Goal: Transaction & Acquisition: Purchase product/service

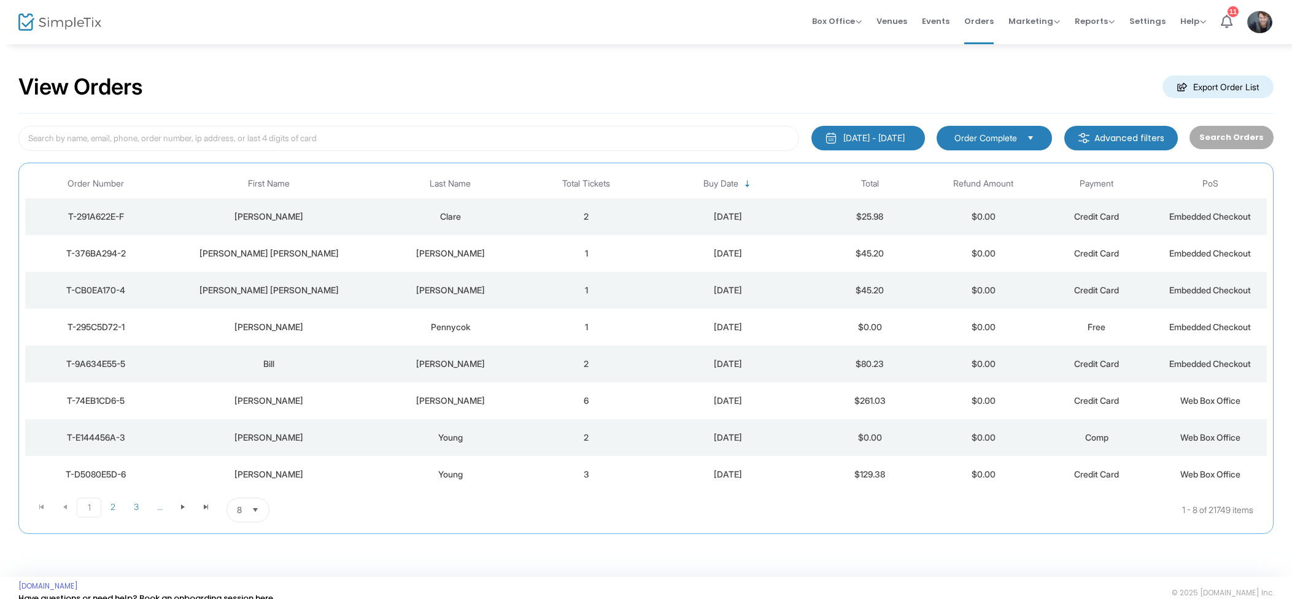
click at [578, 227] on td "2" at bounding box center [587, 216] width 114 height 37
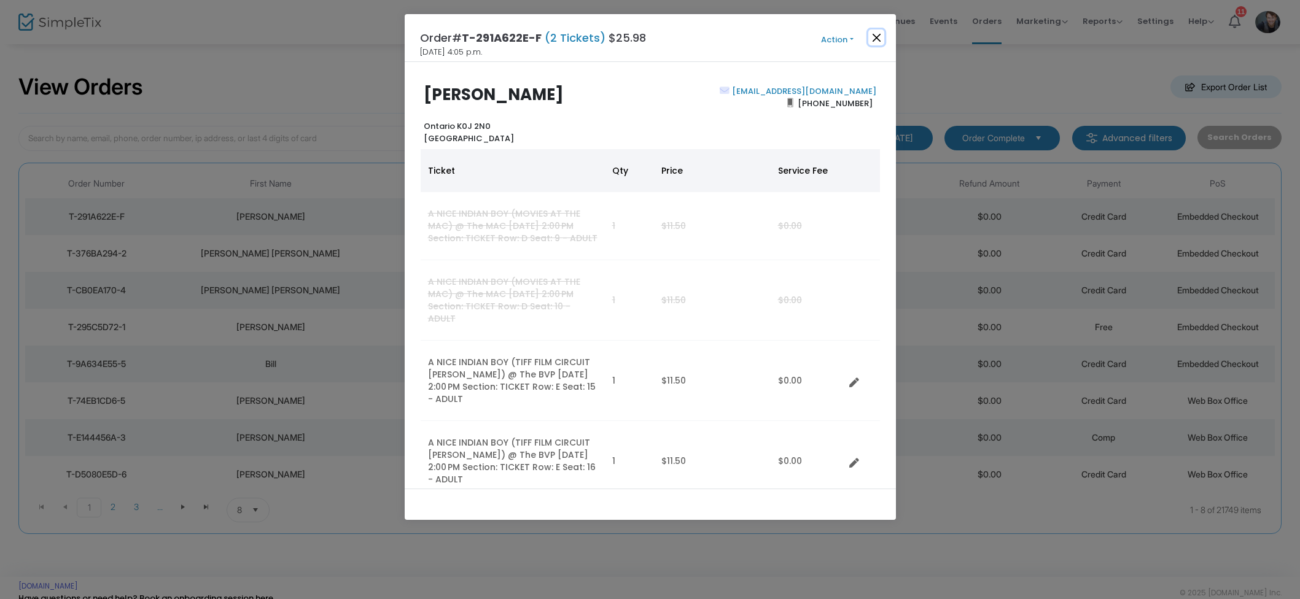
click at [875, 41] on button "Close" at bounding box center [876, 37] width 16 height 16
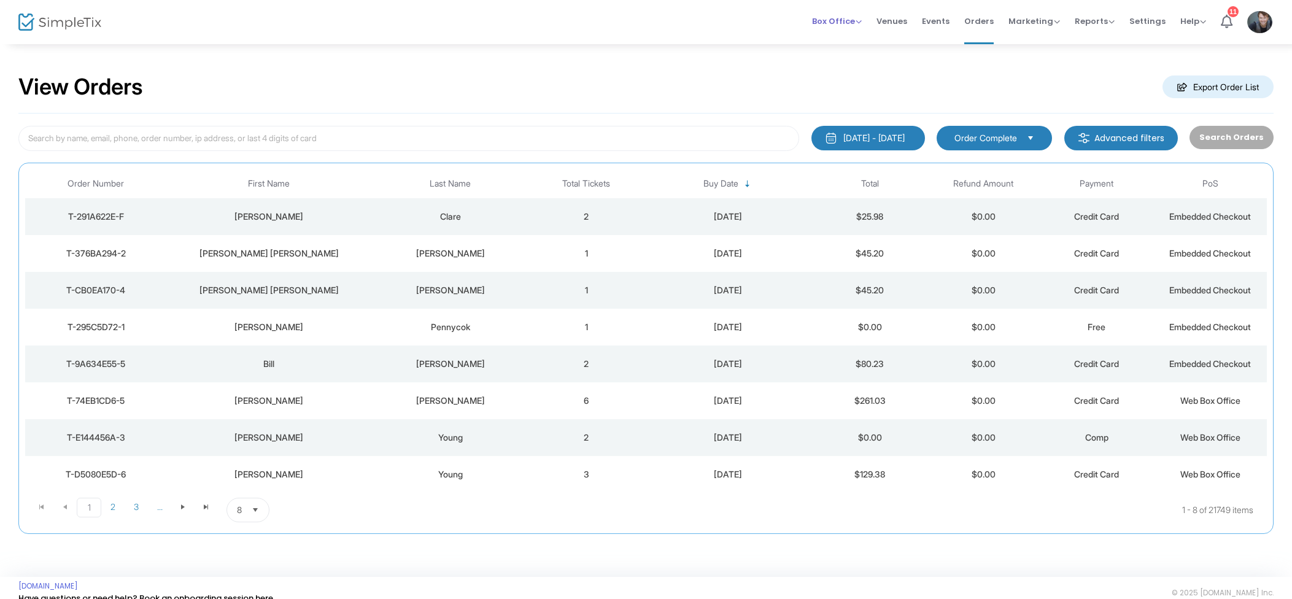
click at [837, 17] on span "Box Office" at bounding box center [837, 21] width 50 height 12
click at [844, 35] on li "Sell Tickets" at bounding box center [856, 41] width 88 height 24
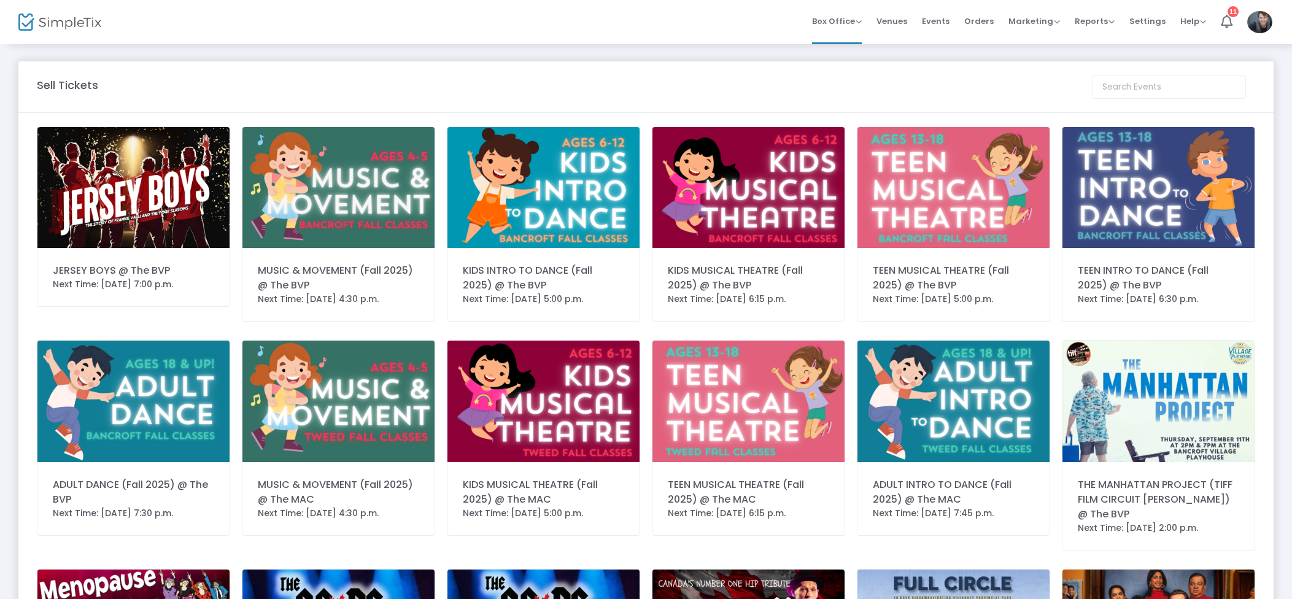
click at [198, 174] on img at bounding box center [133, 187] width 192 height 121
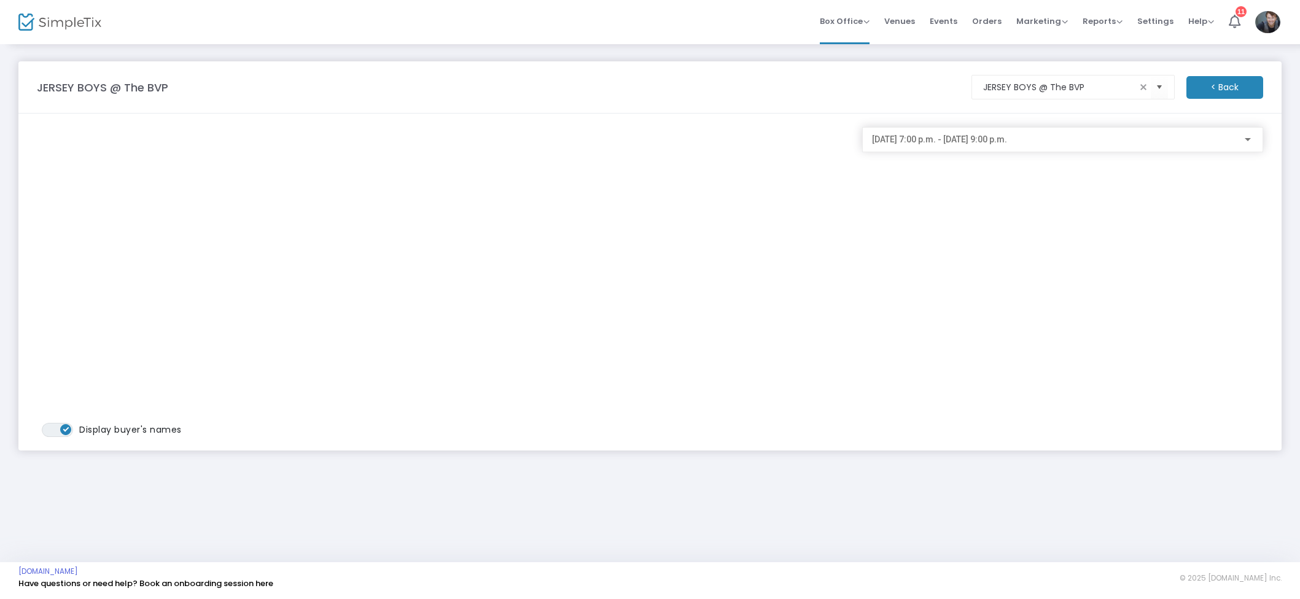
click at [1007, 142] on span "2025-08-21 @ 7:00 p.m. - 2025-08-21 @ 9:00 p.m." at bounding box center [939, 139] width 135 height 10
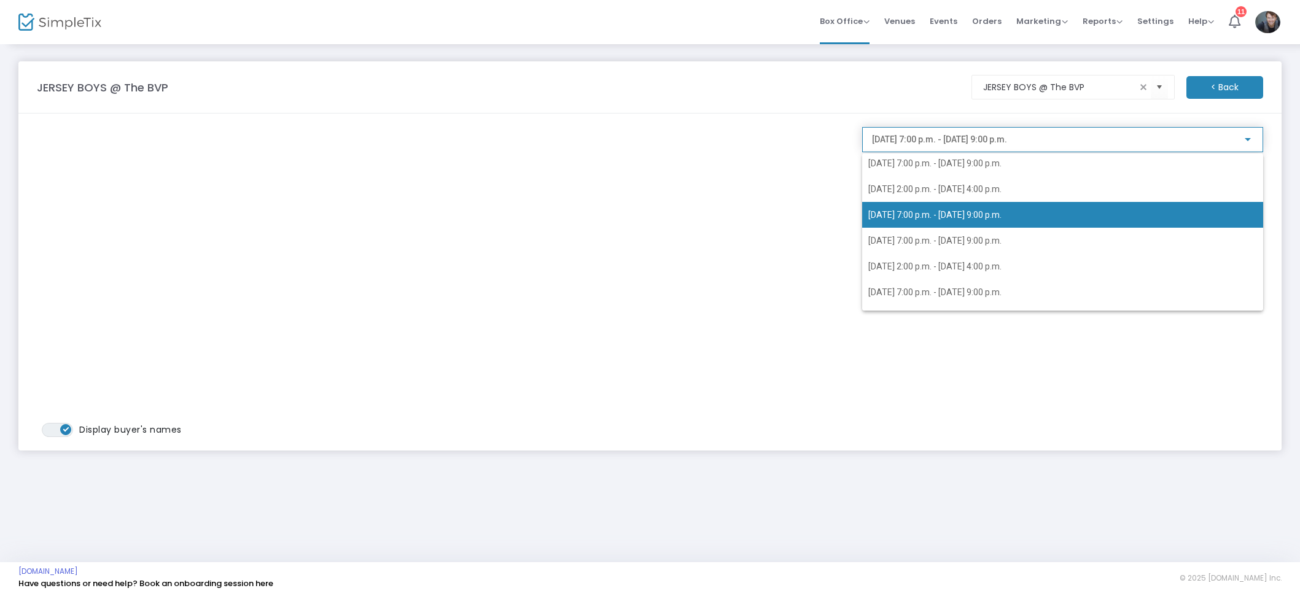
scroll to position [126, 0]
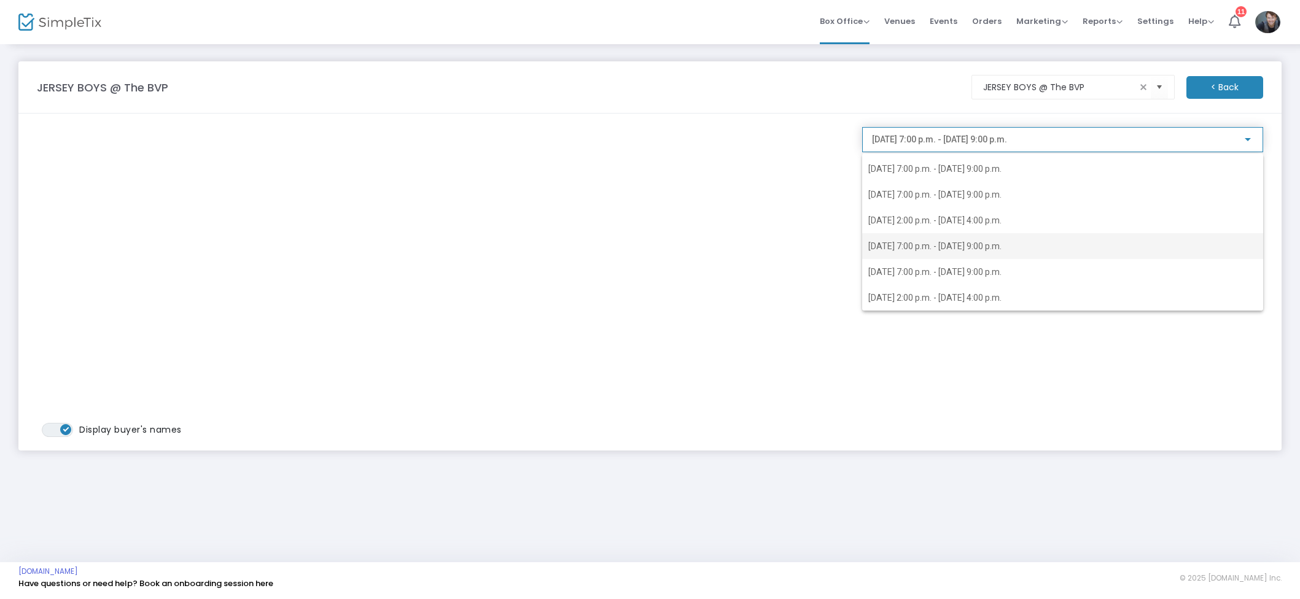
click at [952, 241] on span "2025-08-29 @ 7:00 p.m. - 2025-08-29 @ 9:00 p.m." at bounding box center [934, 246] width 133 height 10
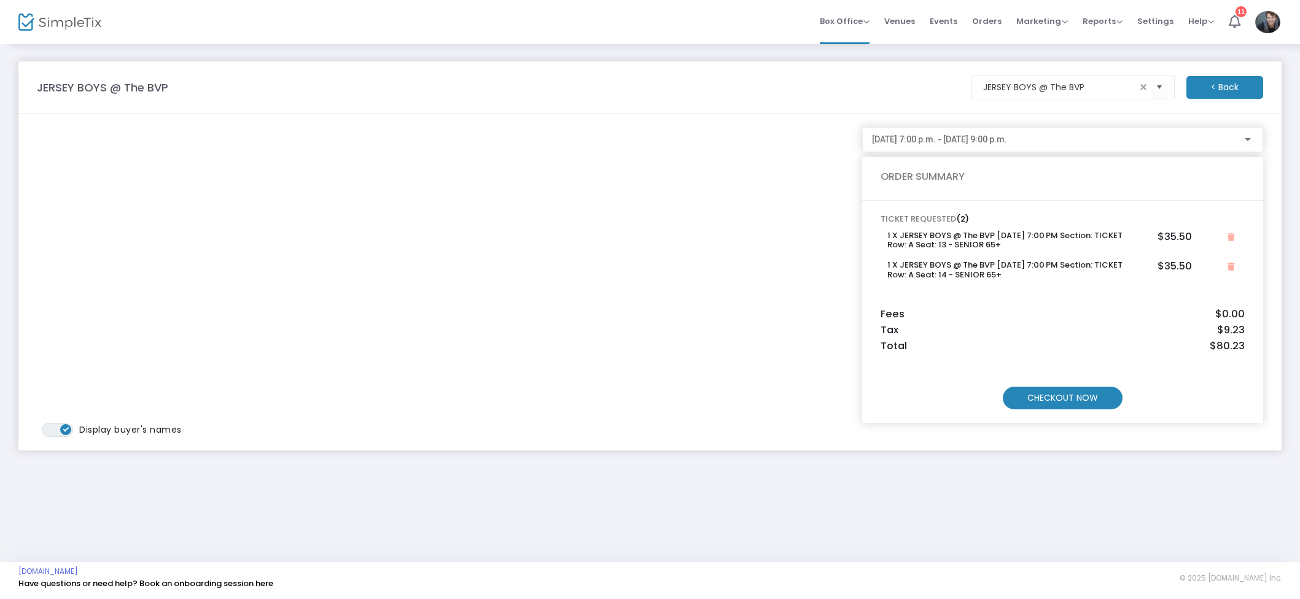
click at [1066, 394] on m-button "CHECKOUT NOW" at bounding box center [1063, 398] width 120 height 23
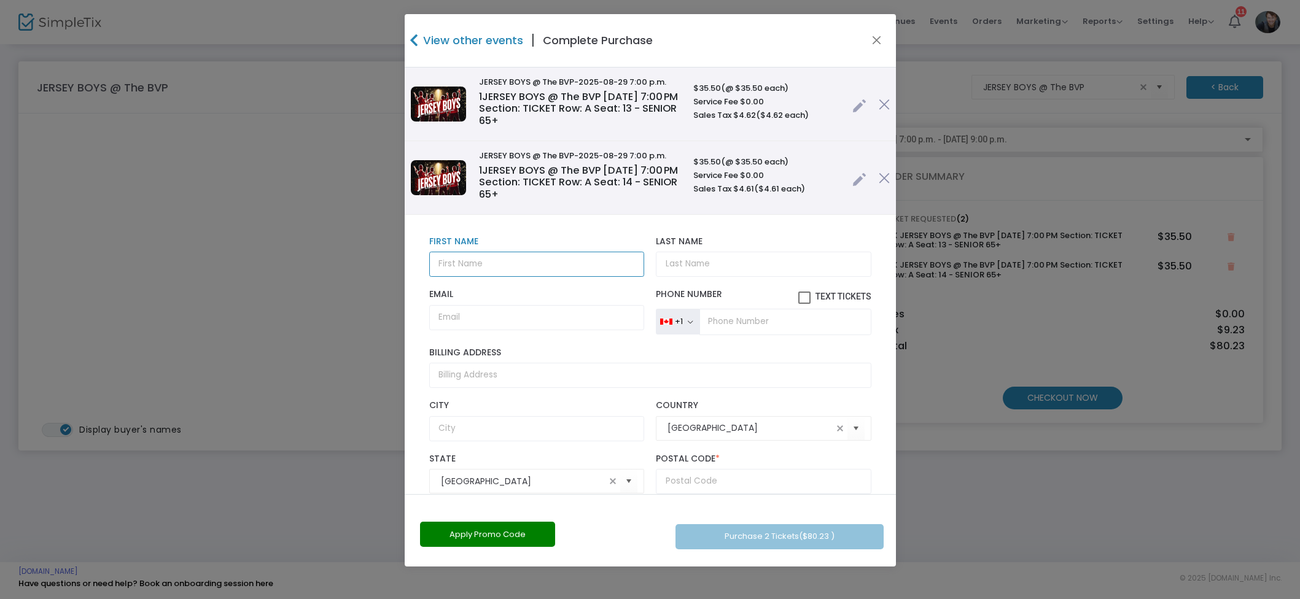
click at [520, 268] on input "text" at bounding box center [536, 264] width 215 height 25
click at [496, 268] on input "text" at bounding box center [536, 264] width 215 height 25
click at [496, 266] on input "text" at bounding box center [536, 264] width 215 height 25
type input "Robbin"
click at [726, 263] on input "Leehurst" at bounding box center [763, 264] width 215 height 25
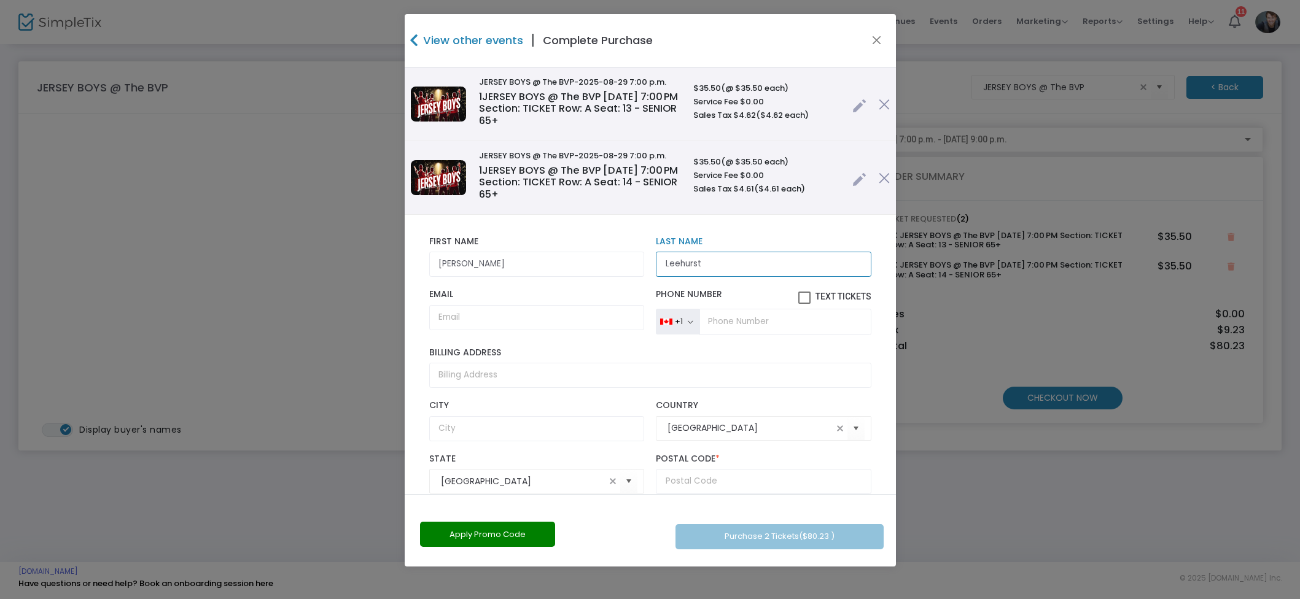
click at [727, 266] on input "Leehurst" at bounding box center [763, 264] width 215 height 25
type input "Leehurst"
click at [549, 271] on input "Robbin" at bounding box center [536, 264] width 215 height 25
type input "[PERSON_NAME]"
click at [720, 267] on input "Leehurst" at bounding box center [763, 264] width 215 height 25
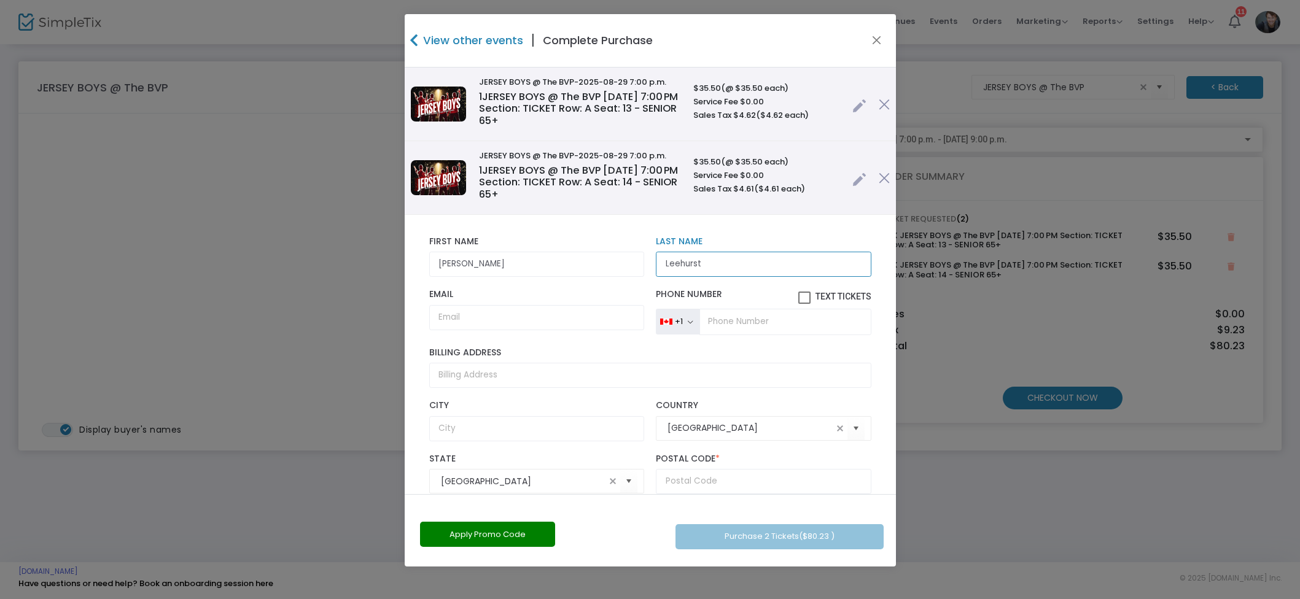
click at [720, 267] on input "Leehurst" at bounding box center [763, 264] width 215 height 25
type input "[PERSON_NAME]"
click at [549, 319] on input "Email" at bounding box center [536, 317] width 215 height 25
type input "info@tweedandcompany.com"
click at [794, 327] on input "tel" at bounding box center [784, 322] width 171 height 26
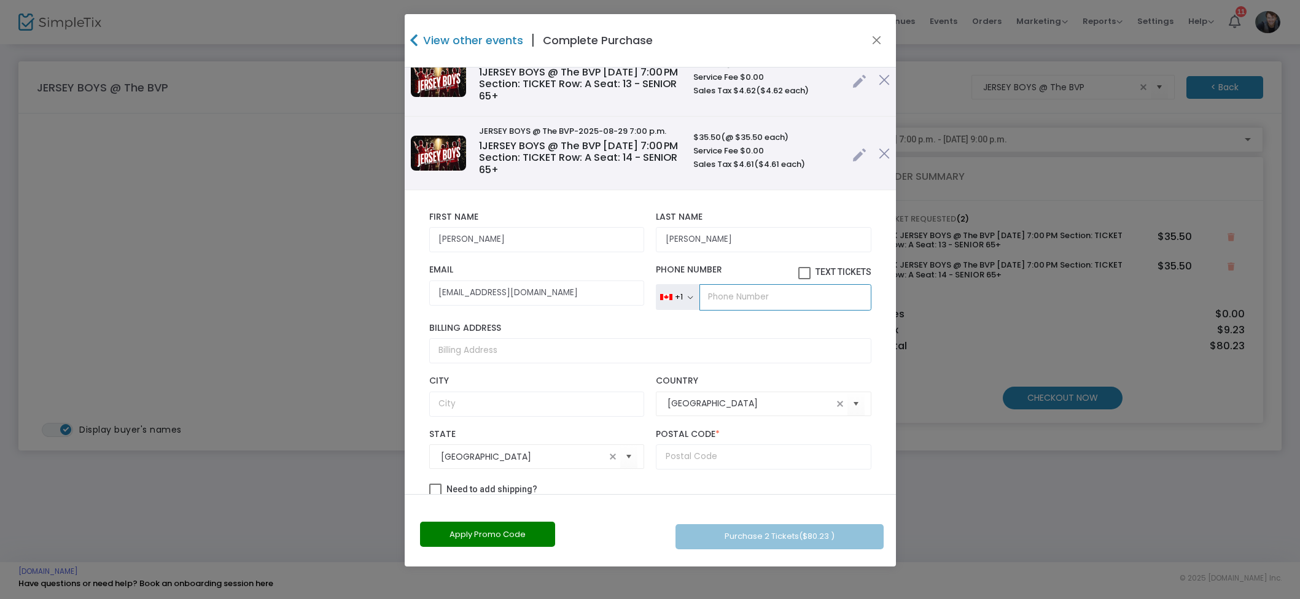
scroll to position [2, 0]
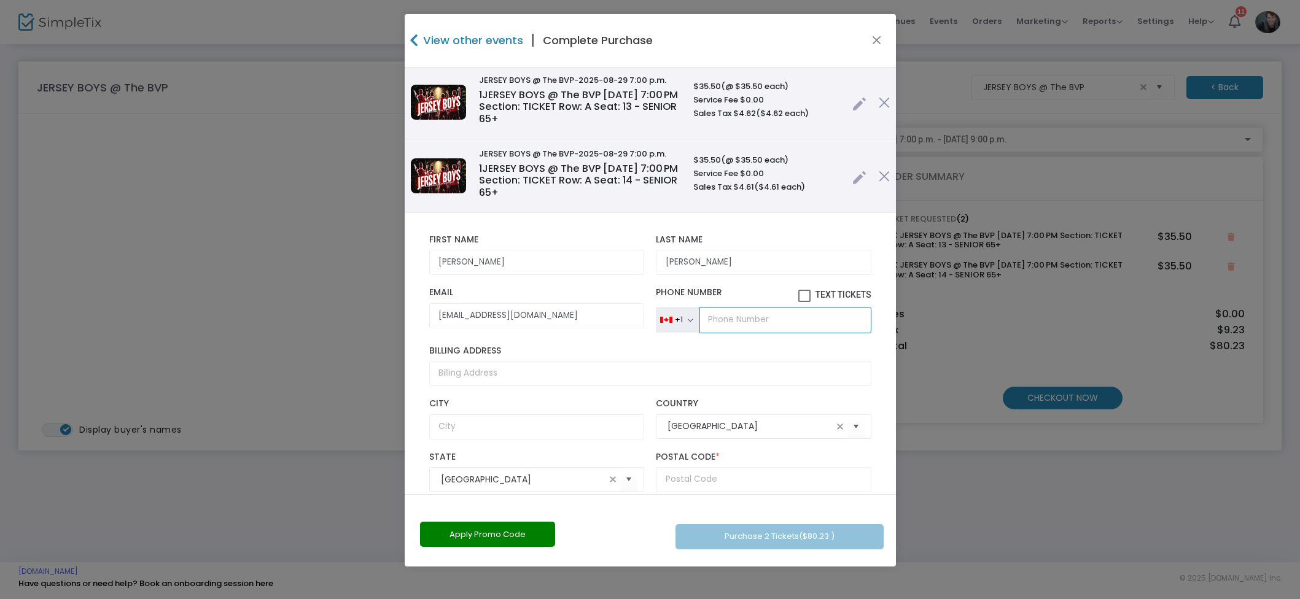
click at [753, 322] on input "tel" at bounding box center [784, 320] width 171 height 26
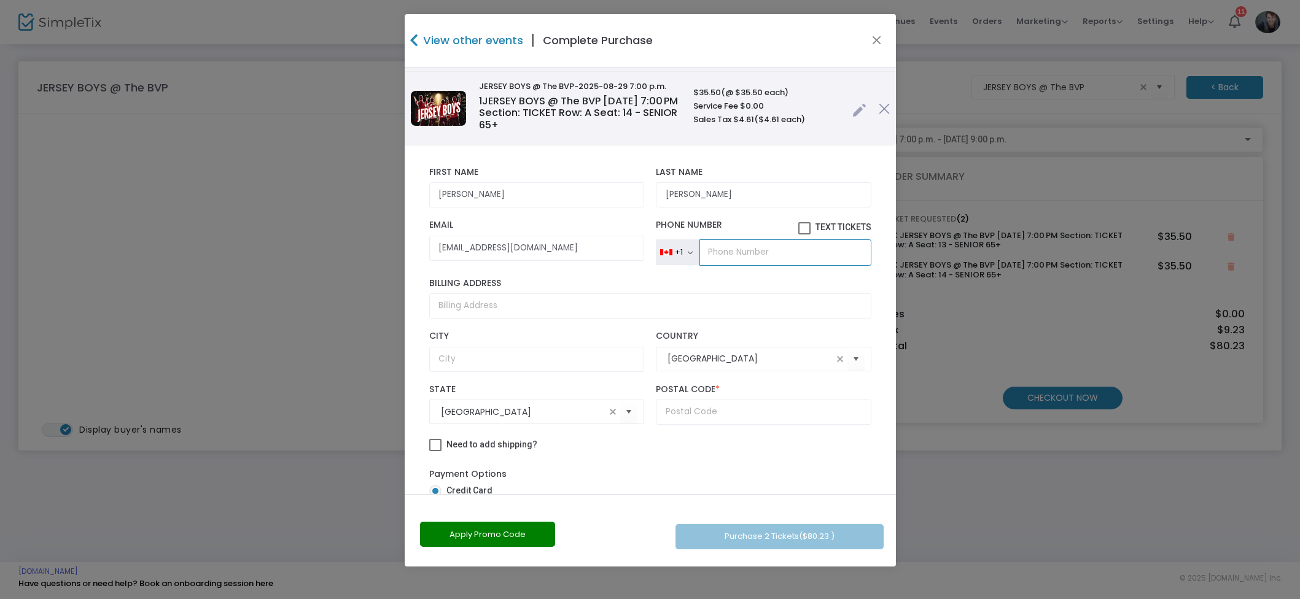
click at [731, 252] on input "tel" at bounding box center [784, 252] width 171 height 26
type input "(705) 448-1302"
click at [730, 408] on input "text" at bounding box center [763, 412] width 215 height 25
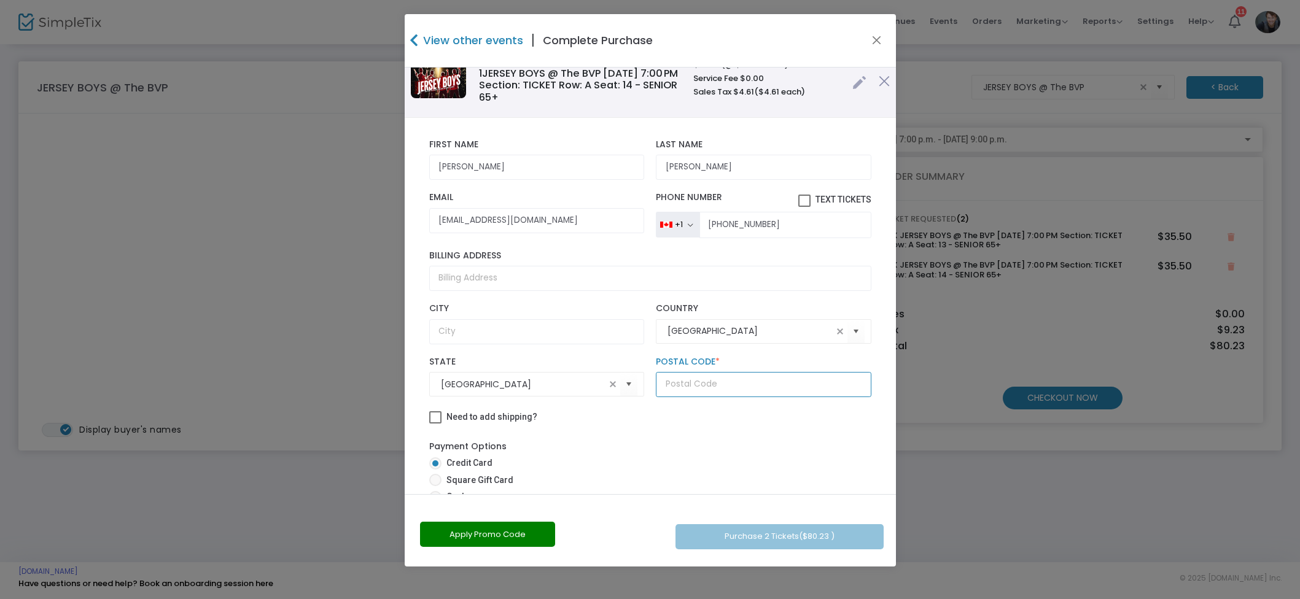
scroll to position [112, 0]
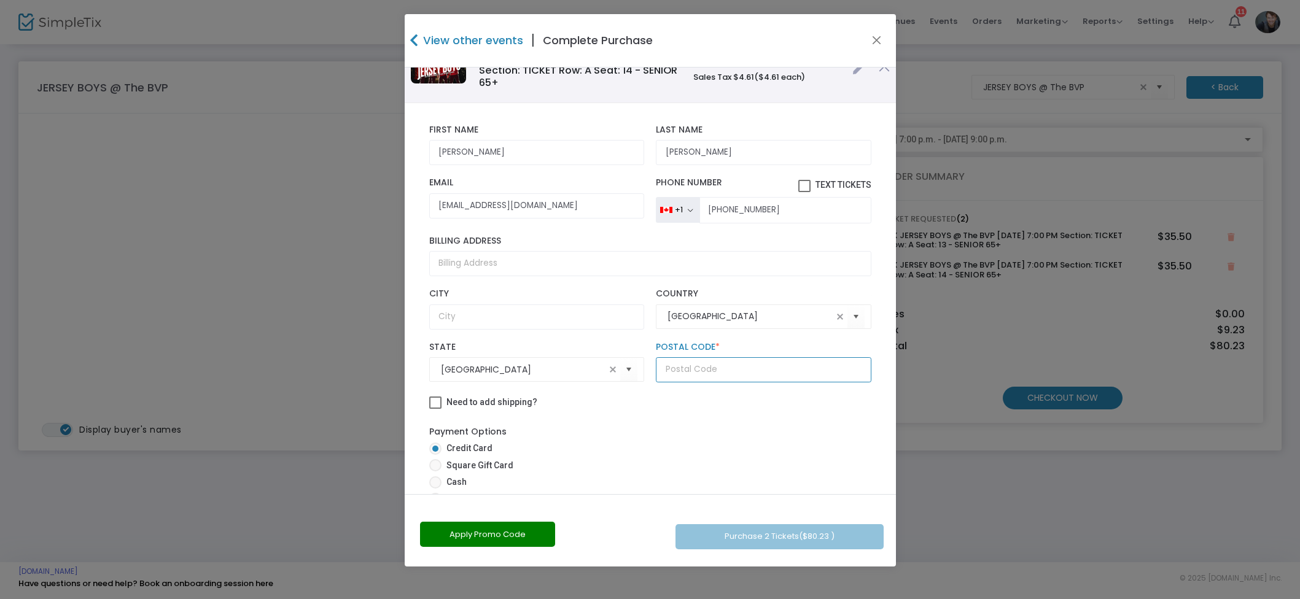
click at [712, 362] on input "text" at bounding box center [763, 369] width 215 height 25
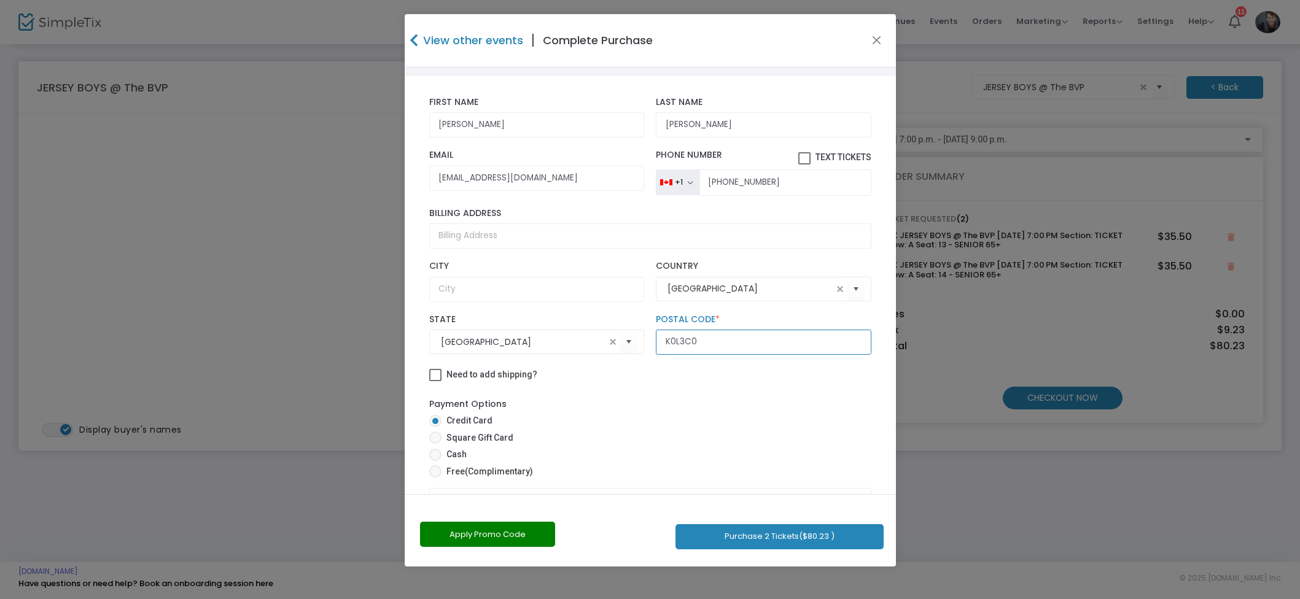
scroll to position [195, 0]
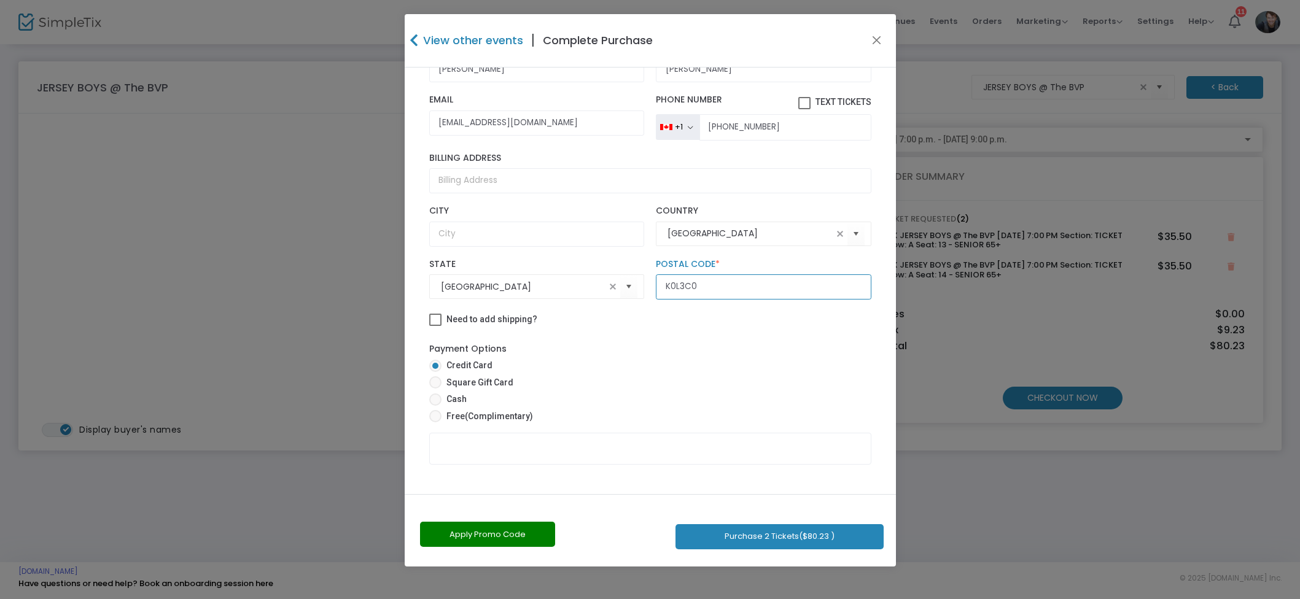
type input "K0L3C0"
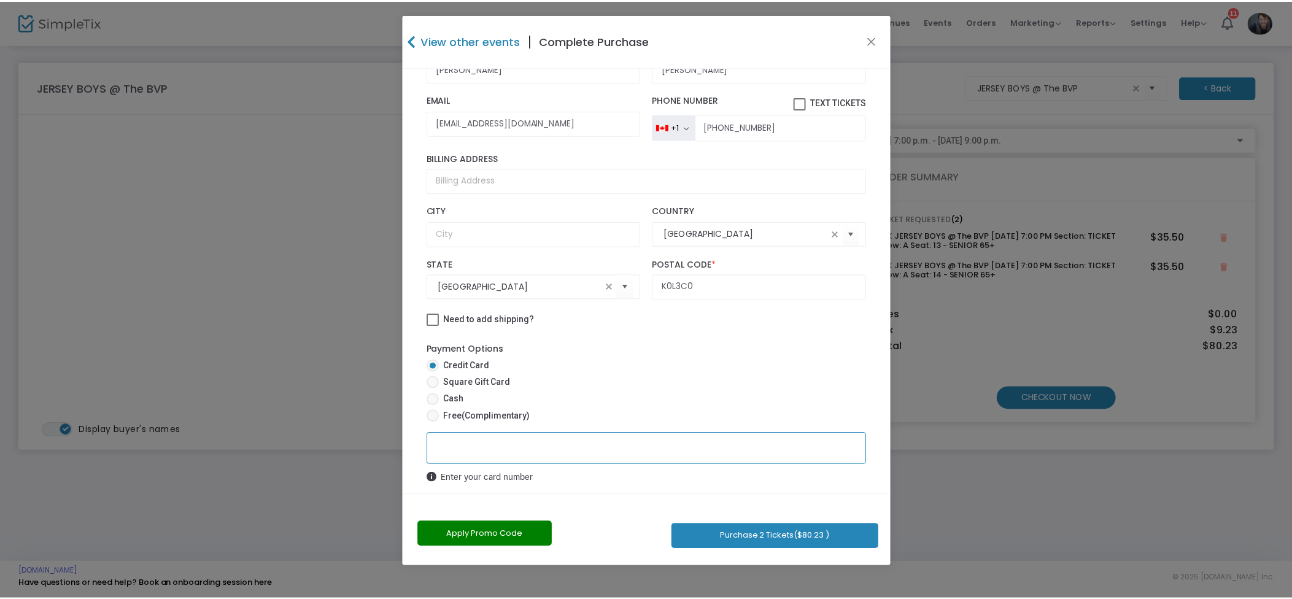
scroll to position [207, 0]
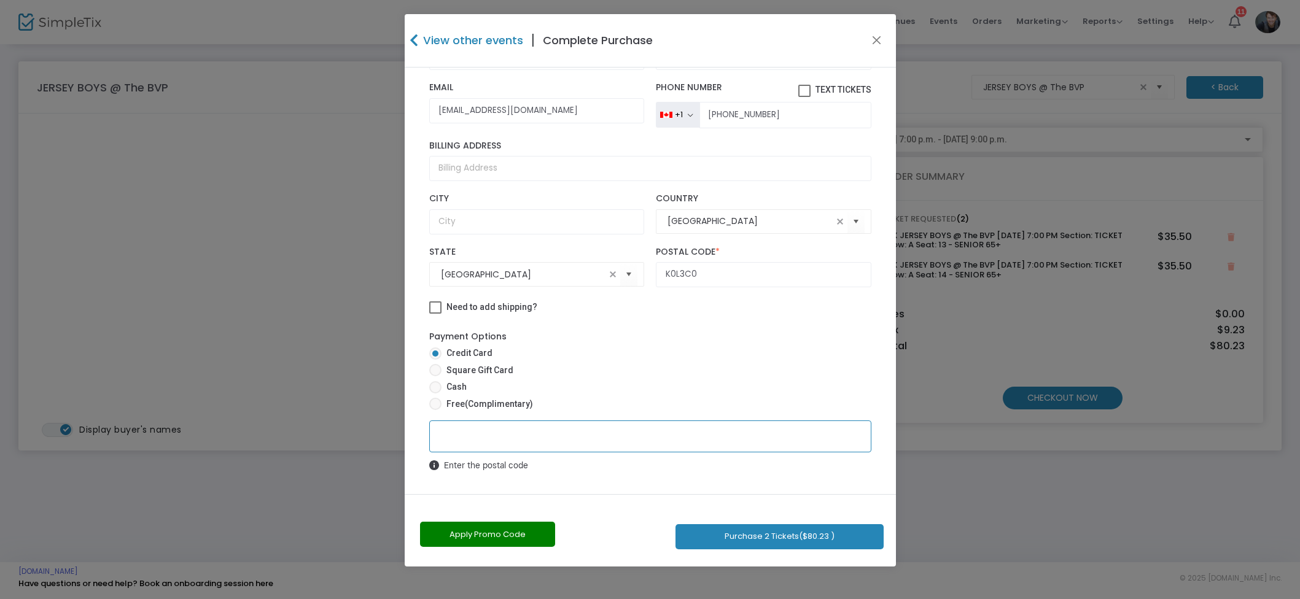
click at [735, 524] on button "Purchase 2 Tickets ($80.23 )" at bounding box center [779, 536] width 208 height 25
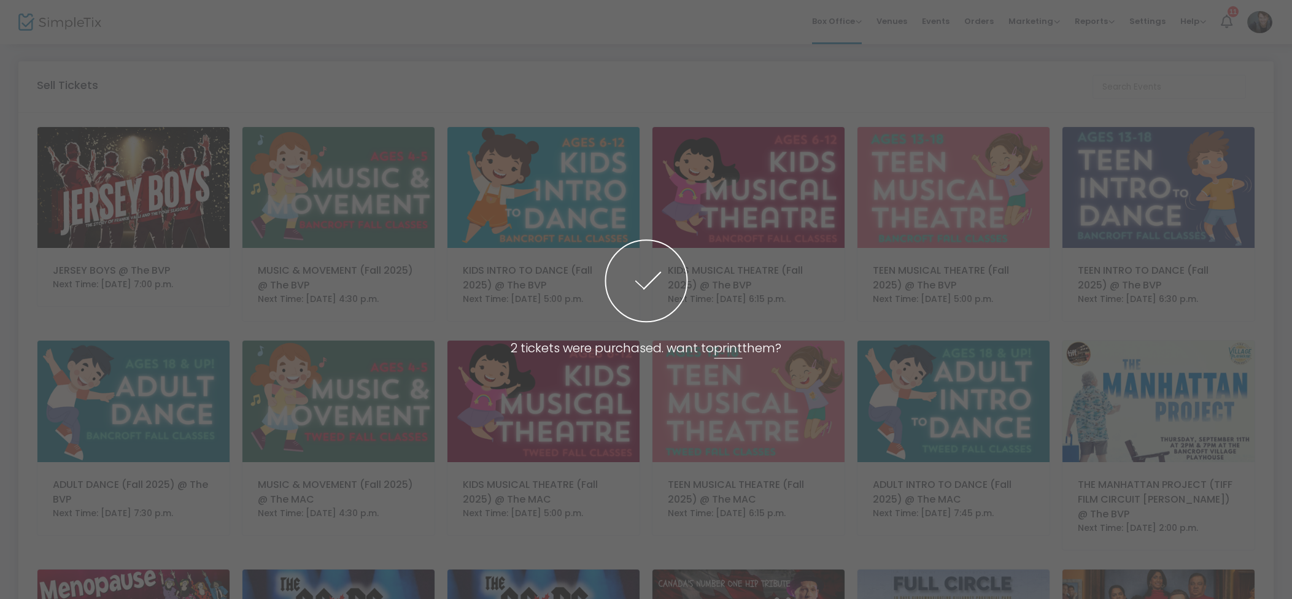
click at [985, 21] on span at bounding box center [646, 299] width 1292 height 599
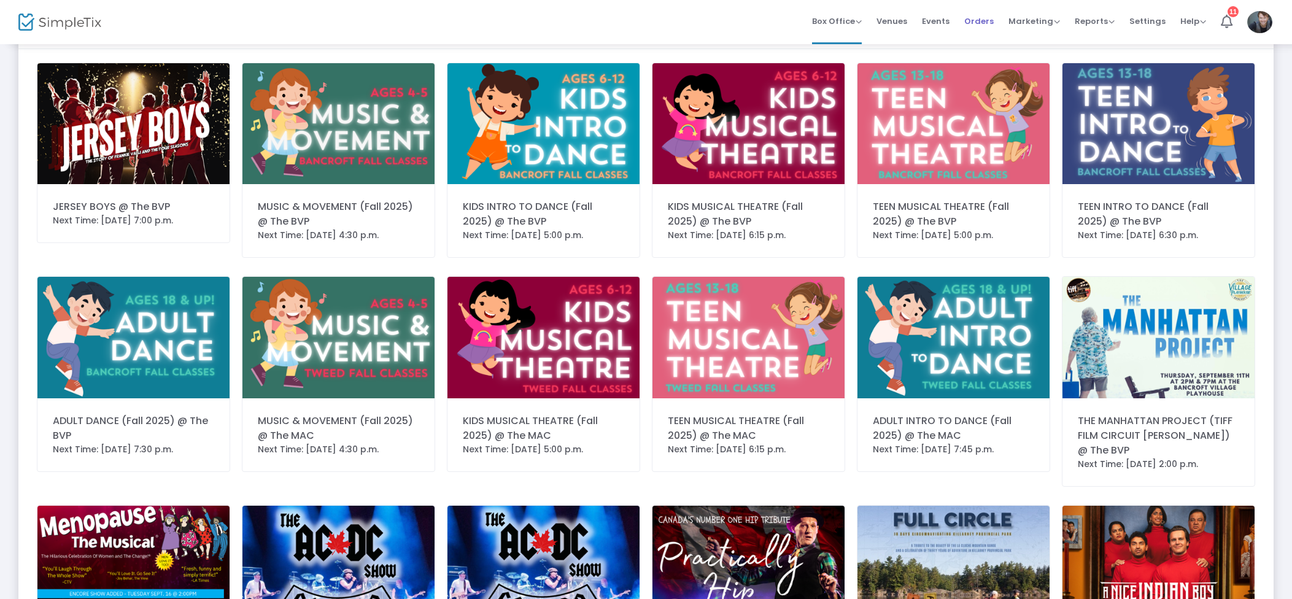
scroll to position [457, 0]
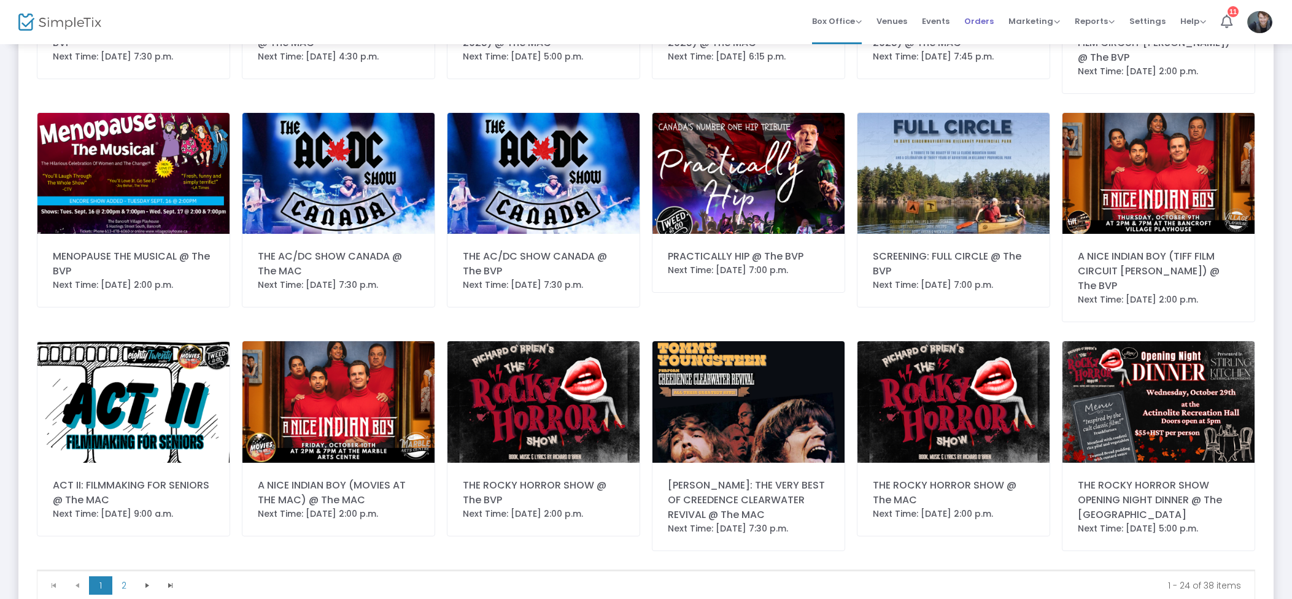
click at [982, 23] on span "Orders" at bounding box center [978, 21] width 29 height 31
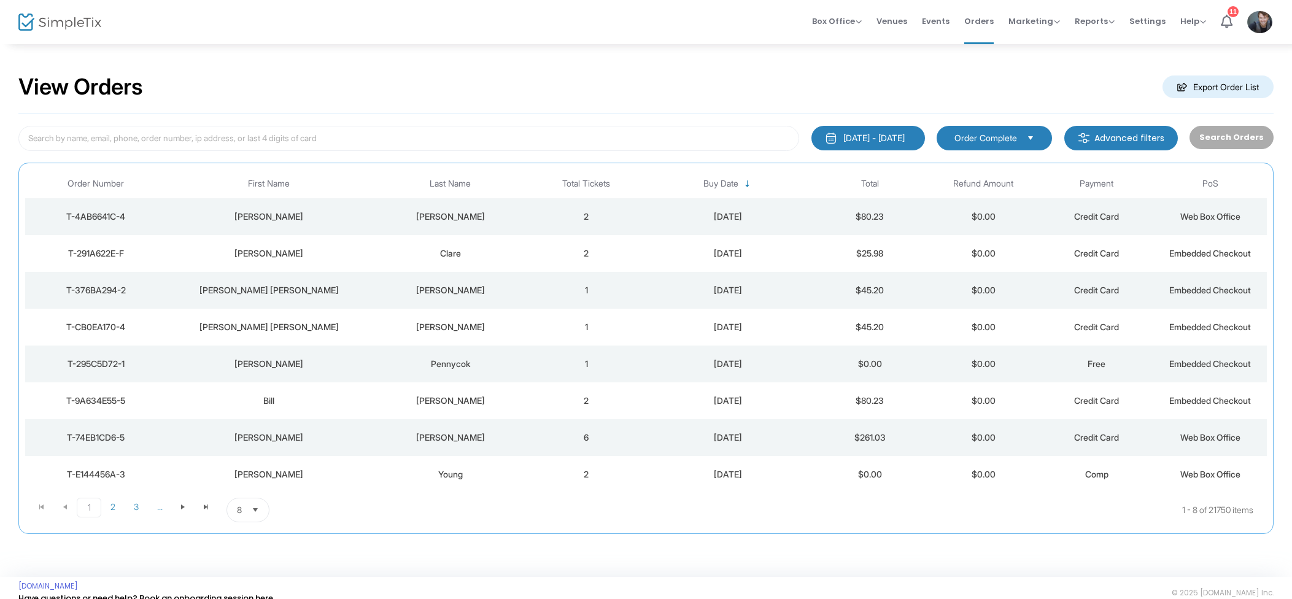
click at [556, 212] on td "2" at bounding box center [587, 216] width 114 height 37
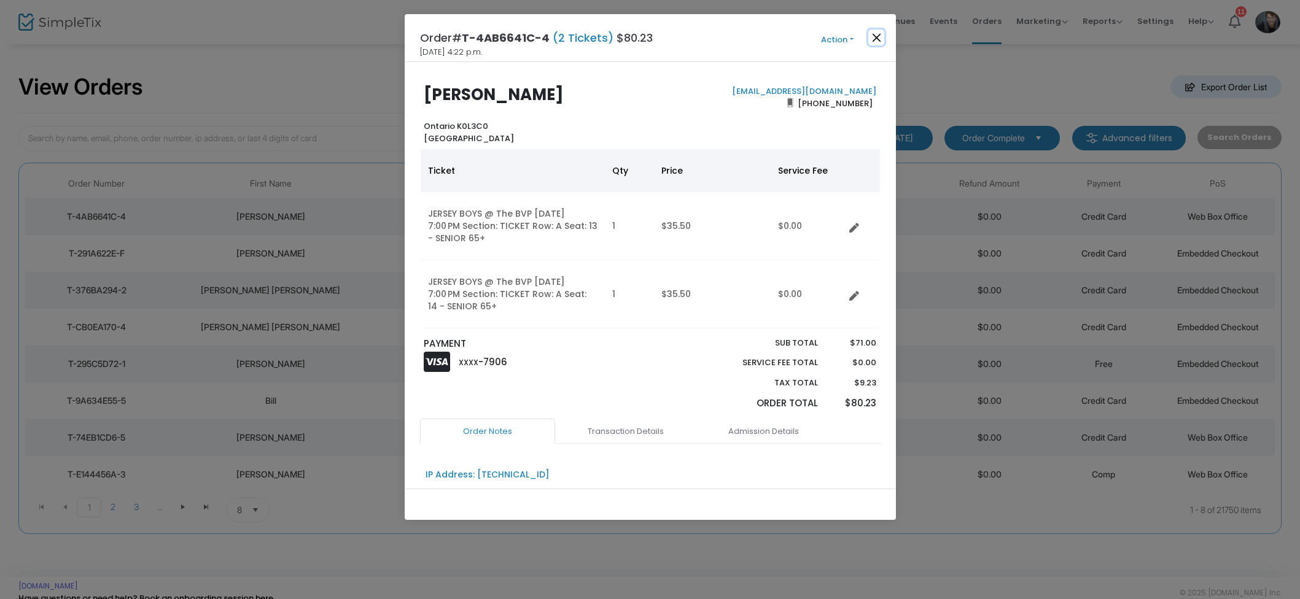
click at [876, 37] on button "Close" at bounding box center [876, 37] width 16 height 16
